Goal: Task Accomplishment & Management: Use online tool/utility

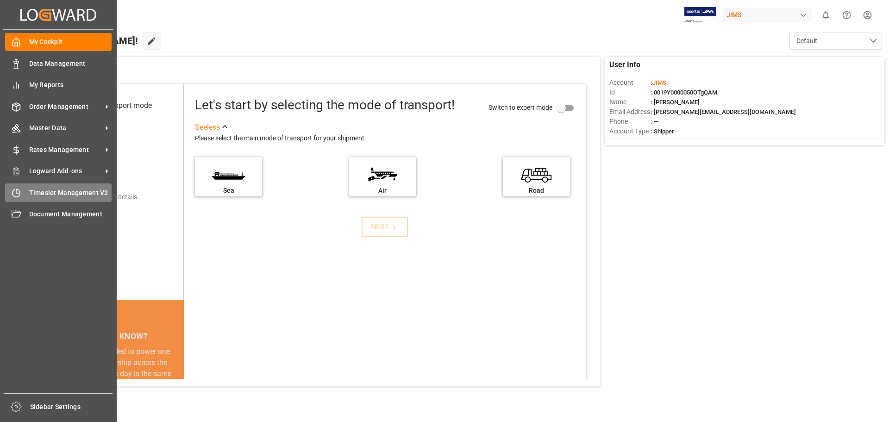
click at [77, 190] on span "Timeslot Management V2" at bounding box center [70, 193] width 83 height 10
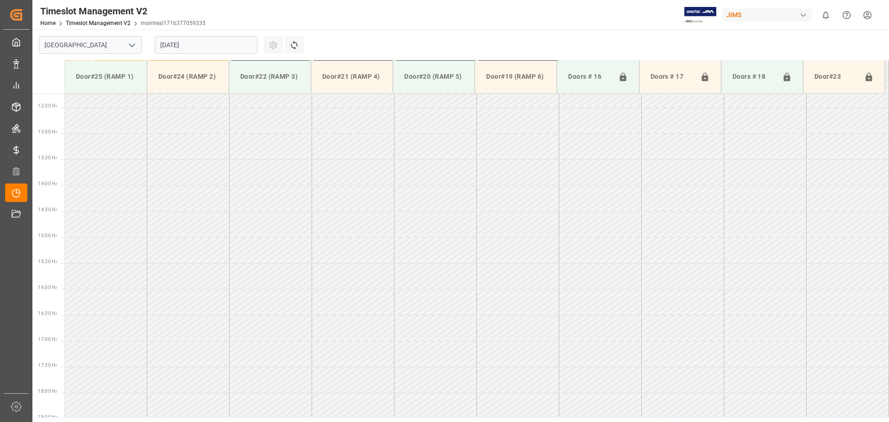
scroll to position [530, 0]
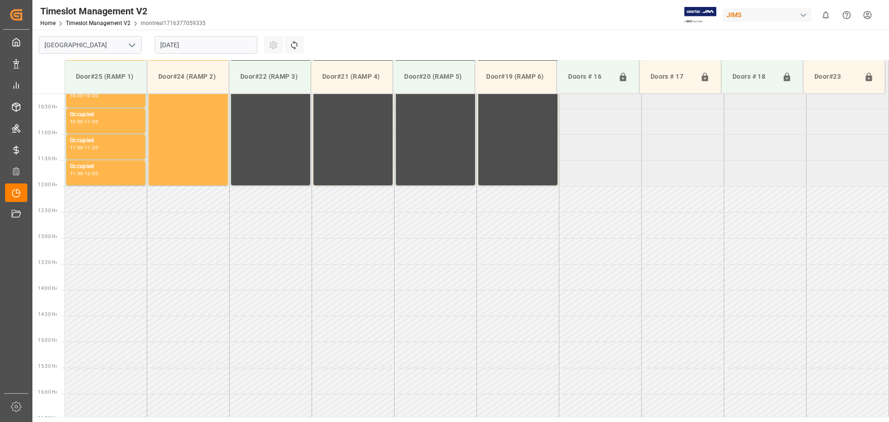
click at [129, 44] on icon "open menu" at bounding box center [131, 45] width 11 height 11
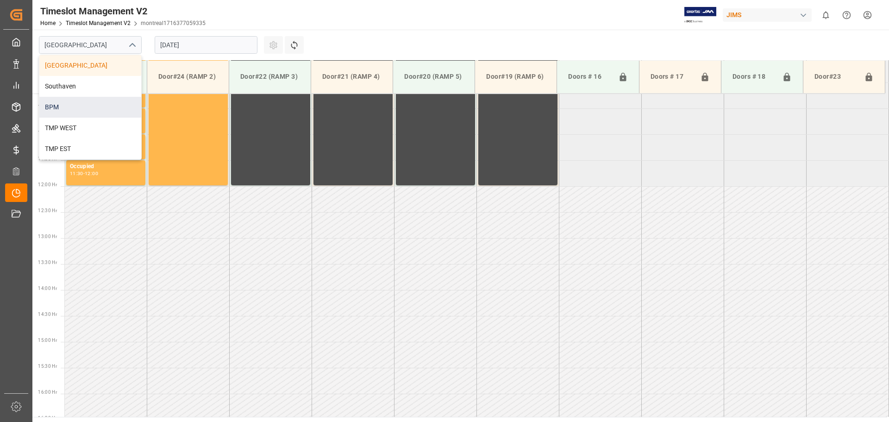
click at [111, 110] on div "BPM" at bounding box center [90, 107] width 102 height 21
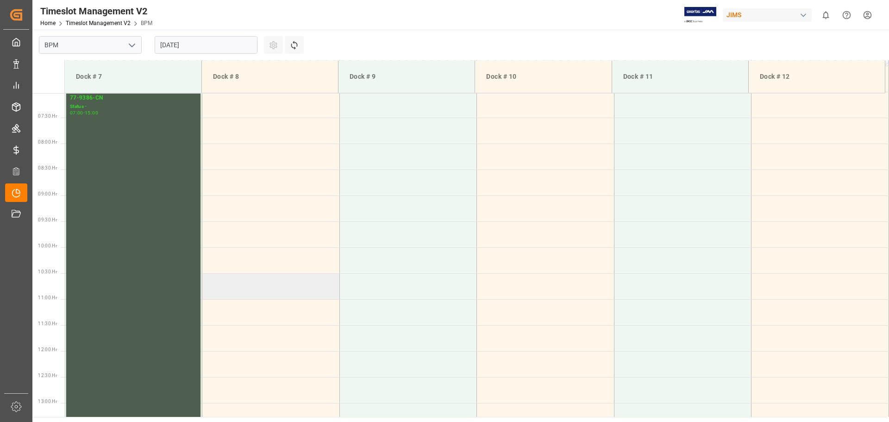
scroll to position [298, 0]
